Goal: Transaction & Acquisition: Purchase product/service

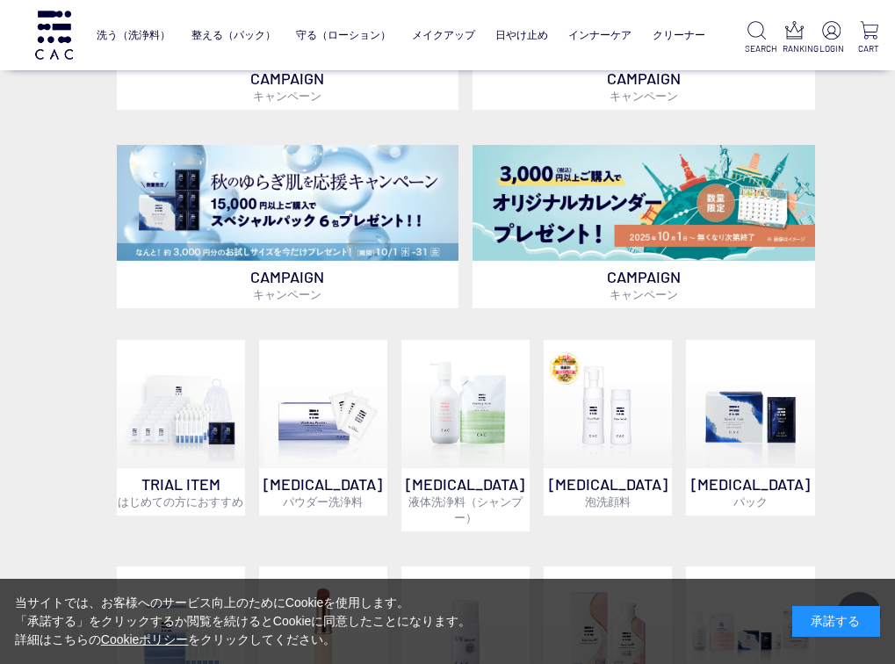
scroll to position [879, 0]
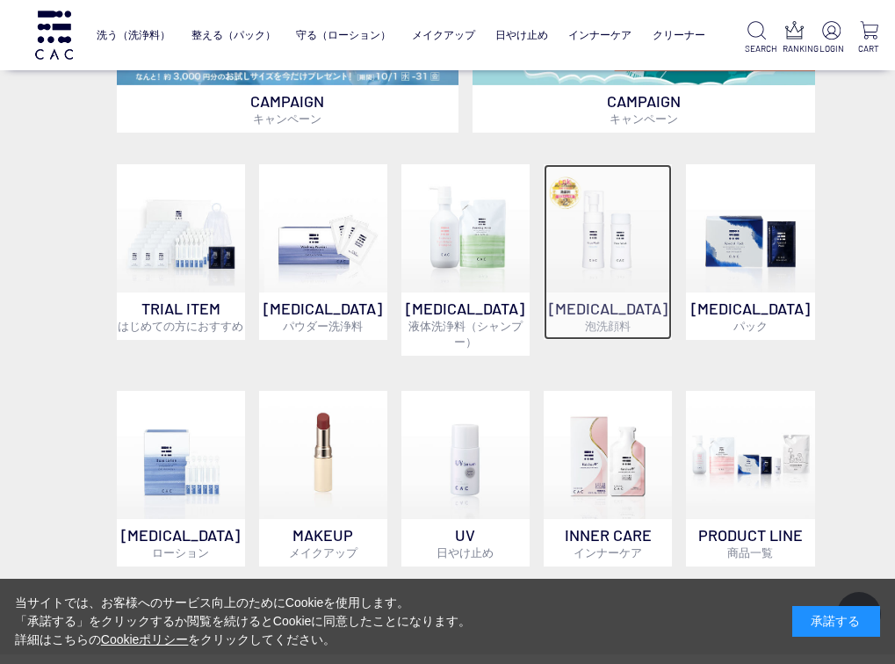
click at [615, 246] on img at bounding box center [608, 228] width 128 height 128
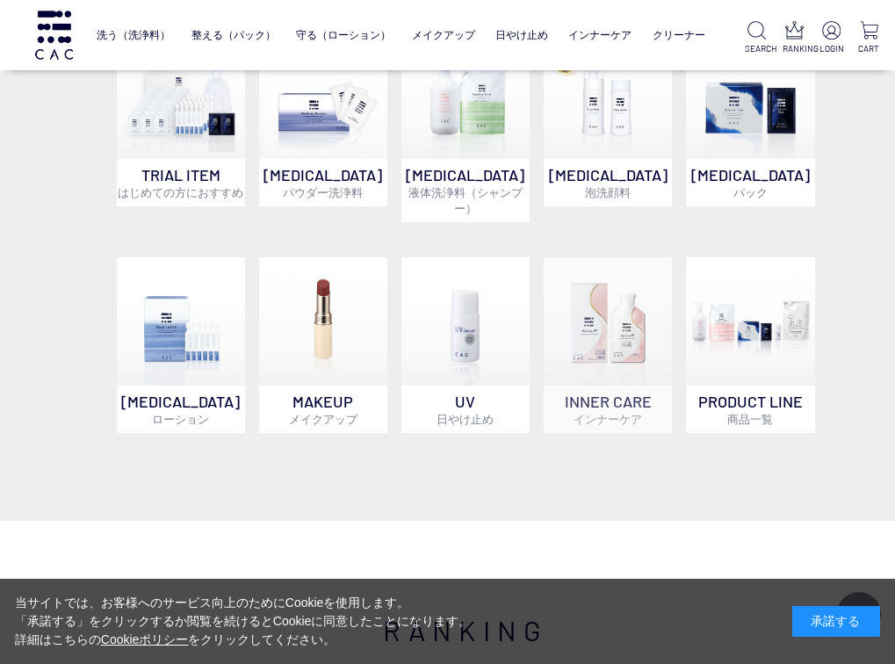
scroll to position [967, 0]
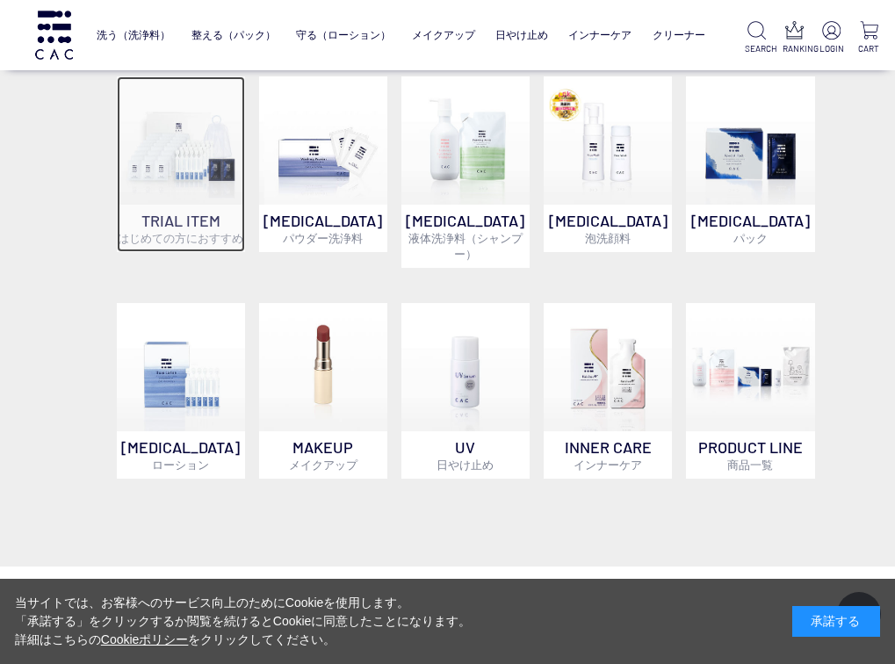
click at [185, 203] on img at bounding box center [181, 140] width 128 height 128
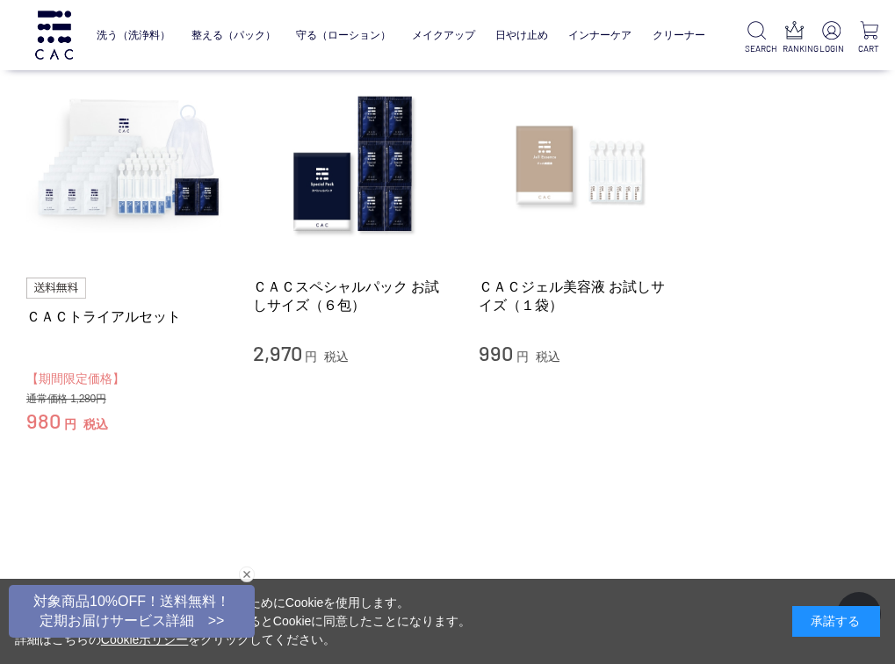
scroll to position [176, 0]
